Goal: Navigation & Orientation: Find specific page/section

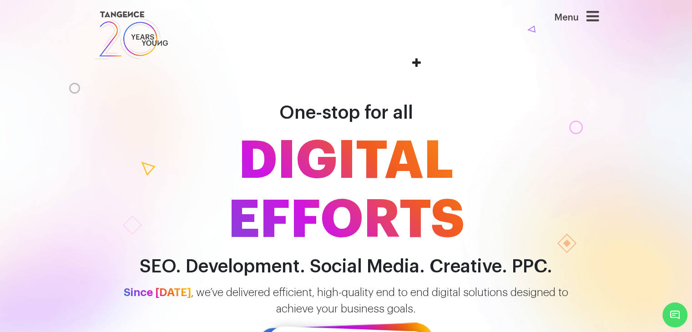
click at [599, 15] on icon at bounding box center [593, 16] width 12 height 15
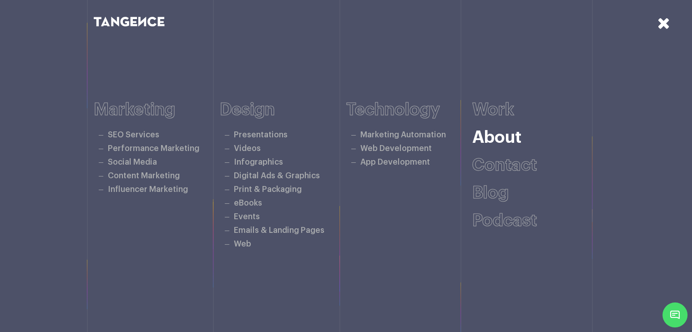
click at [495, 135] on link "About" at bounding box center [497, 137] width 49 height 17
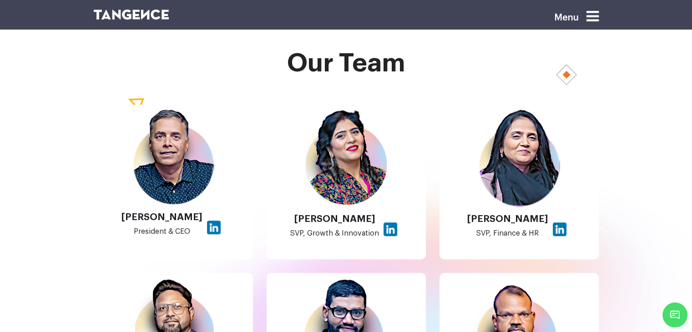
scroll to position [647, 0]
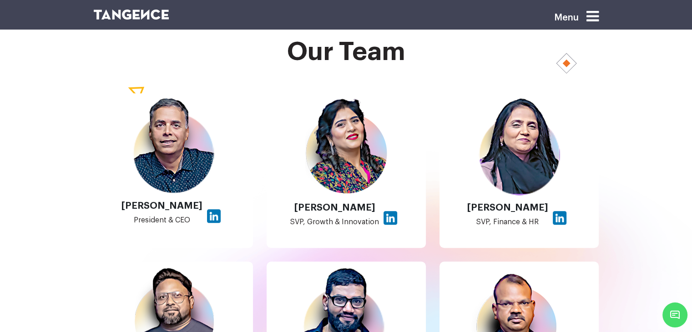
drag, startPoint x: 696, startPoint y: 43, endPoint x: 693, endPoint y: 172, distance: 128.4
click at [692, 172] on html "Menu Tangence Was Born Of the realization that clients need an Alternative To T…" at bounding box center [346, 162] width 692 height 1618
click at [207, 219] on img at bounding box center [214, 216] width 14 height 14
